Goal: Information Seeking & Learning: Find specific page/section

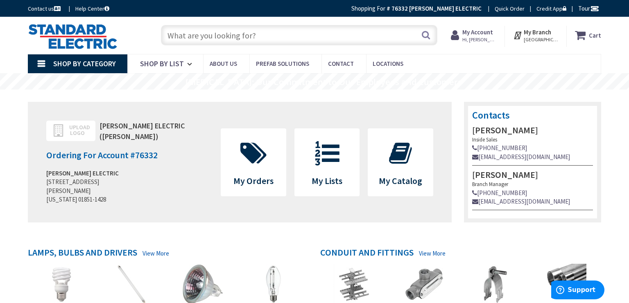
click at [309, 38] on input "text" at bounding box center [299, 35] width 276 height 20
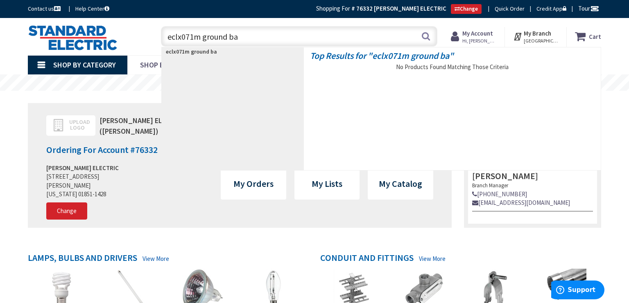
type input "eclx071m ground bar"
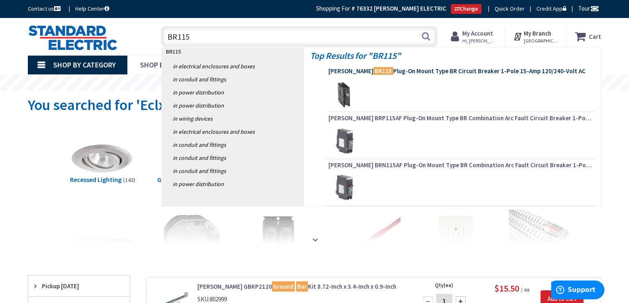
type input "BR115"
click at [400, 73] on span "Eaton BR115 Plug-On Mount Type BR Circuit Breaker 1-Pole 15-Amp 120/240-Volt AC" at bounding box center [460, 71] width 264 height 8
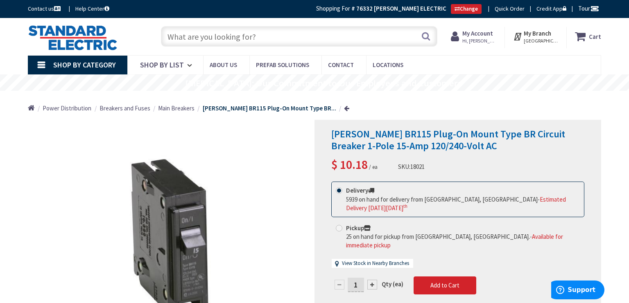
click at [290, 41] on input "text" at bounding box center [299, 36] width 276 height 20
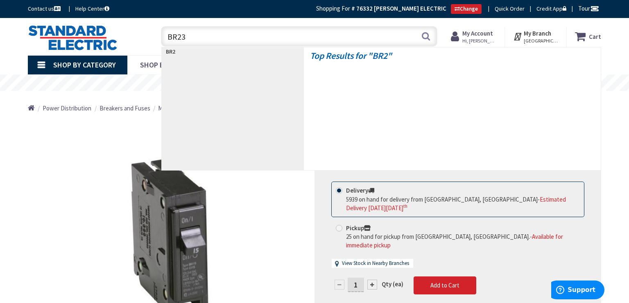
type input "BR230"
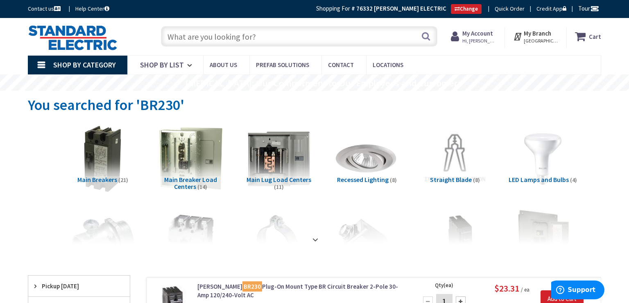
click at [251, 38] on input "text" at bounding box center [299, 36] width 276 height 20
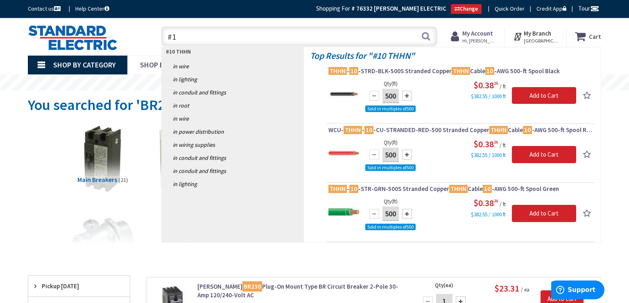
type input "#"
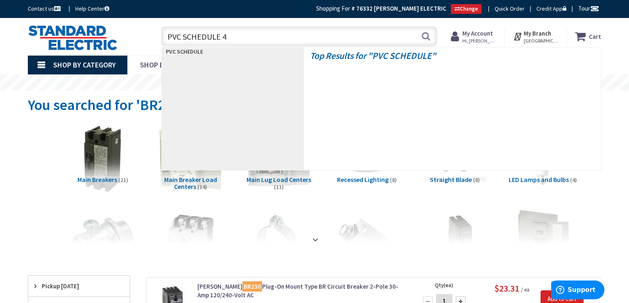
type input "PVC SCHEDULE 40"
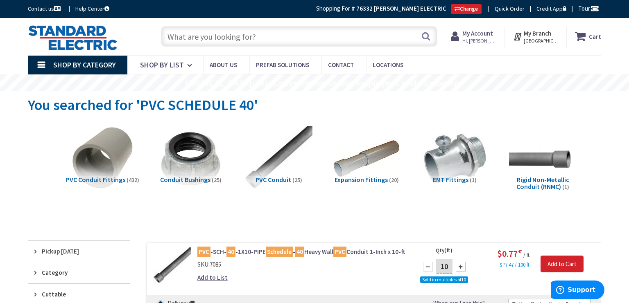
click at [285, 44] on input "text" at bounding box center [299, 36] width 276 height 20
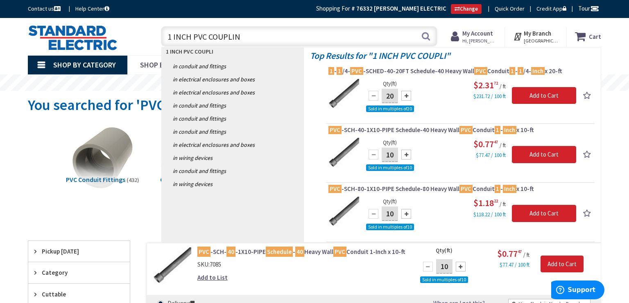
type input "1 INCH PVC COUPLING"
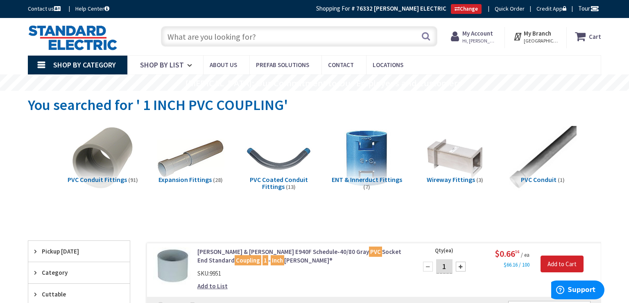
click at [236, 43] on input "text" at bounding box center [299, 36] width 276 height 20
type input "1 INCH PVC EXPANSION COUPLIN"
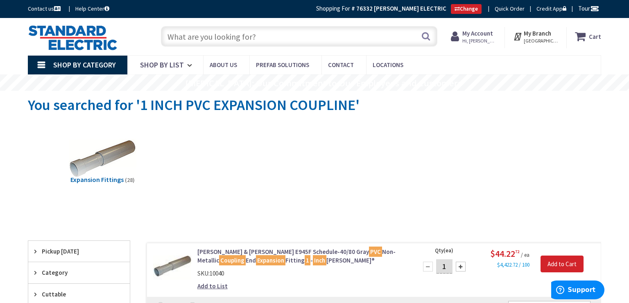
click at [289, 43] on input "text" at bounding box center [299, 36] width 276 height 20
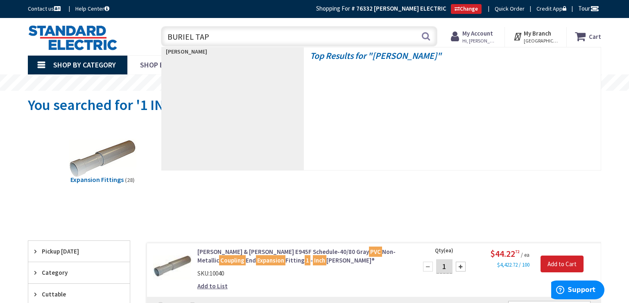
type input "BURIEL TAPE"
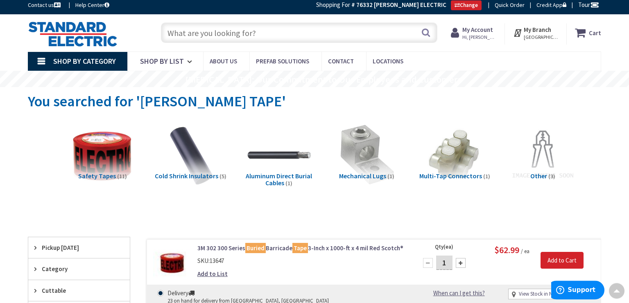
scroll to position [1, 0]
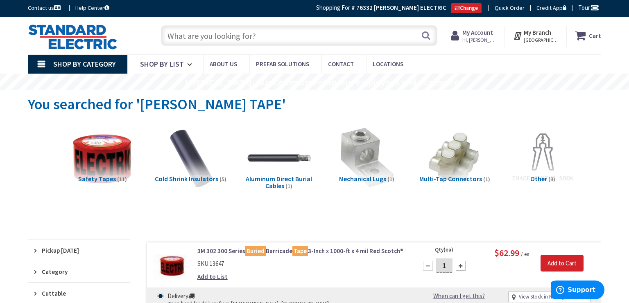
click at [250, 33] on input "text" at bounding box center [299, 35] width 276 height 20
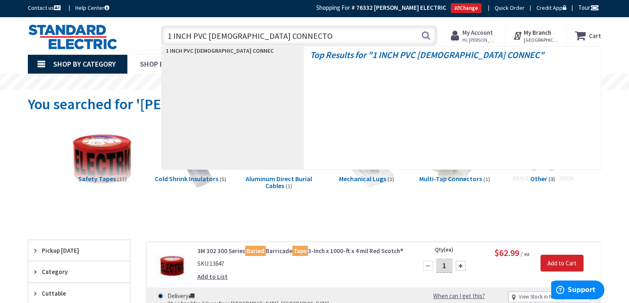
type input "1 INCH PVC MALE CONNECTOR"
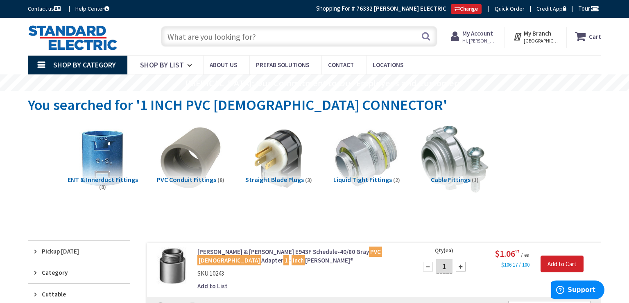
click at [276, 37] on input "text" at bounding box center [299, 36] width 276 height 20
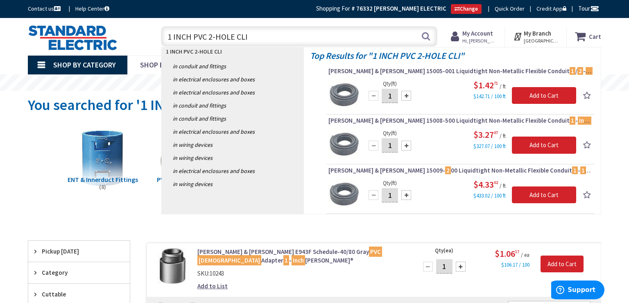
type input "1 INCH PVC 2-HOLE CLIP"
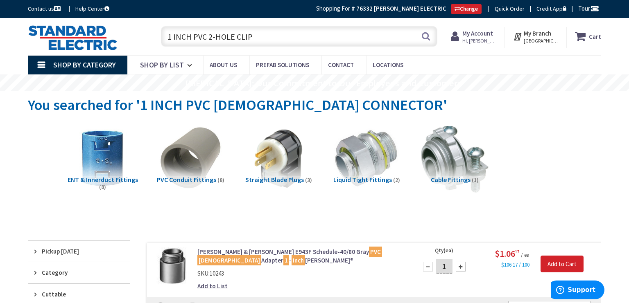
scroll to position [29, 0]
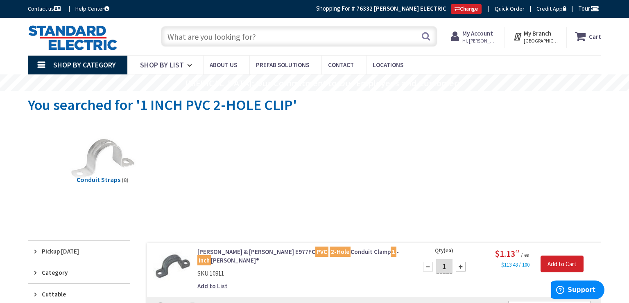
click at [232, 41] on input "text" at bounding box center [299, 36] width 276 height 20
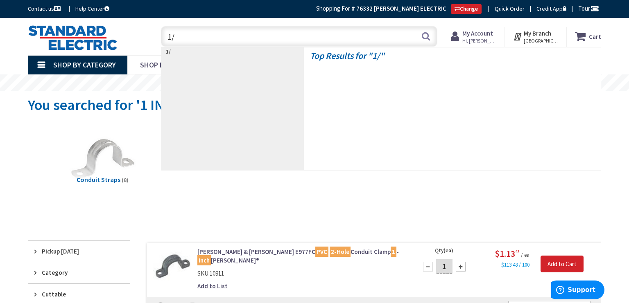
type input "1"
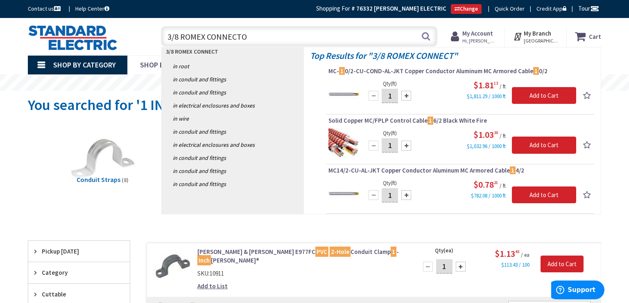
type input "3/8 ROMEX CONNECTOR"
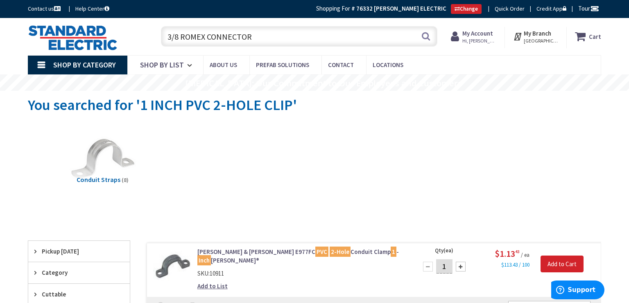
scroll to position [43, 0]
